Goal: Navigation & Orientation: Find specific page/section

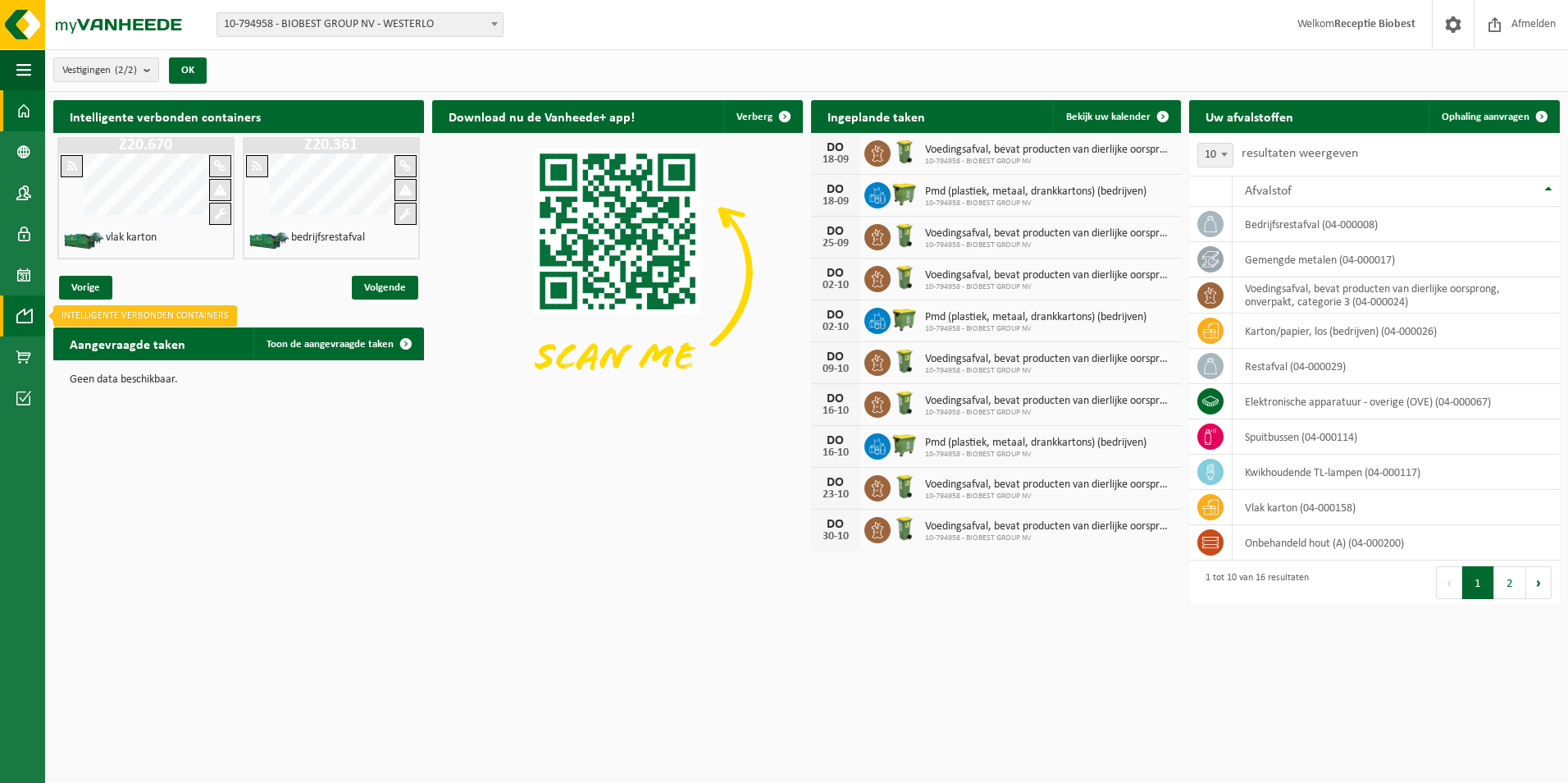
click at [21, 312] on span at bounding box center [23, 316] width 14 height 41
click at [20, 311] on span at bounding box center [23, 316] width 14 height 41
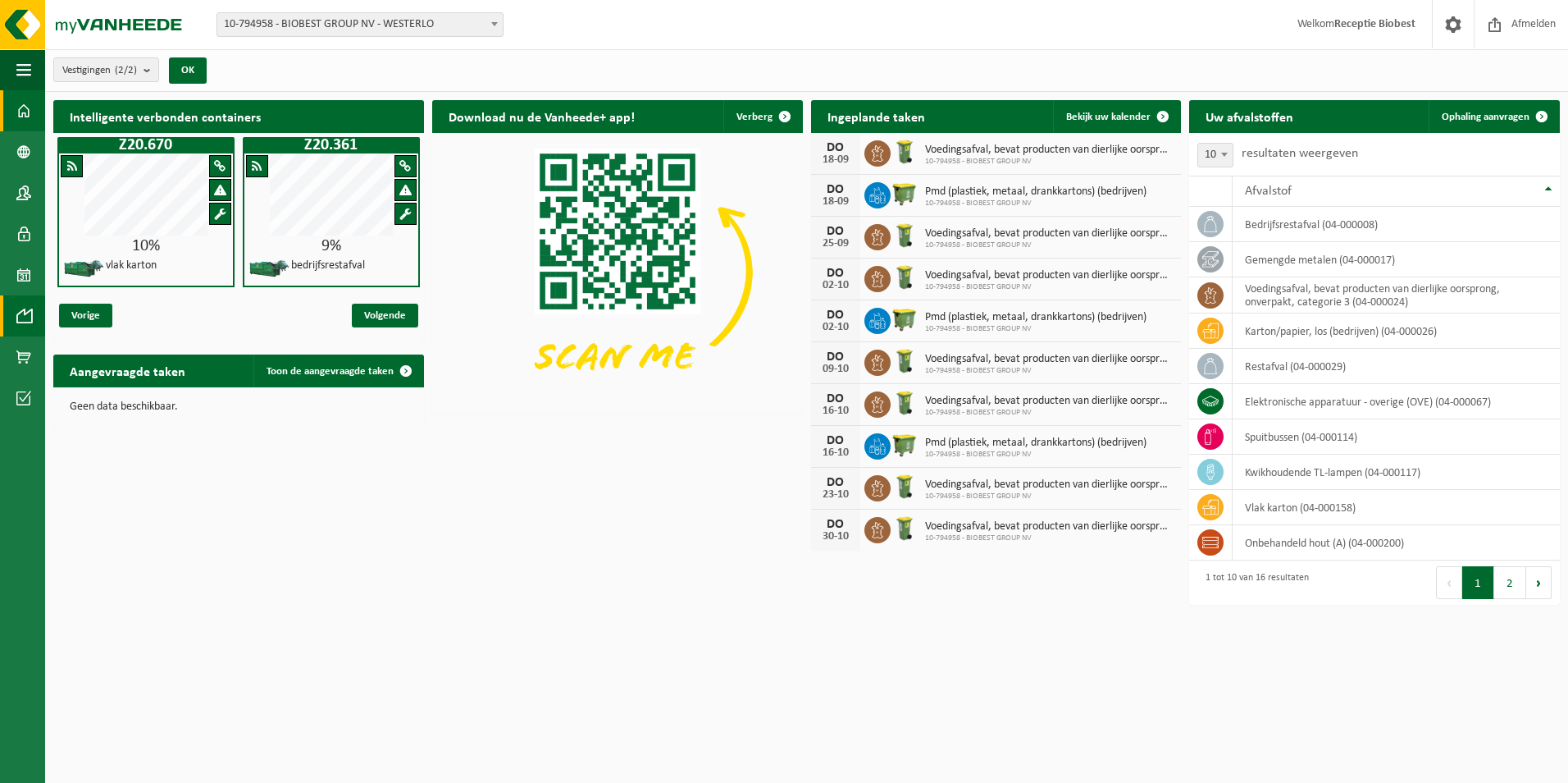
click at [20, 311] on span at bounding box center [23, 316] width 14 height 41
click at [30, 314] on span at bounding box center [23, 316] width 14 height 41
click at [24, 108] on span at bounding box center [23, 111] width 14 height 41
click at [28, 314] on span at bounding box center [23, 316] width 14 height 41
